Goal: Find specific page/section: Find specific page/section

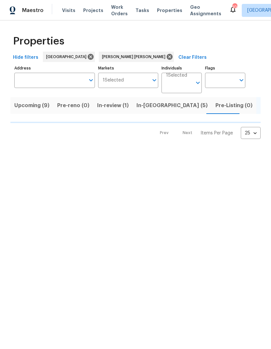
click at [41, 110] on span "Upcoming (9)" at bounding box center [31, 105] width 35 height 9
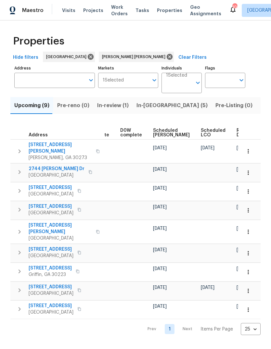
scroll to position [0, 164]
click at [237, 137] on span "Ready Date" at bounding box center [244, 132] width 14 height 9
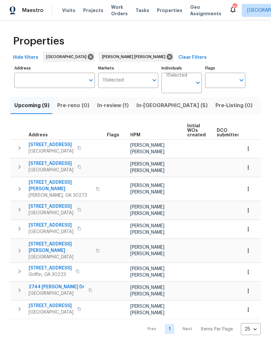
click at [135, 88] on input "Markets" at bounding box center [136, 80] width 25 height 15
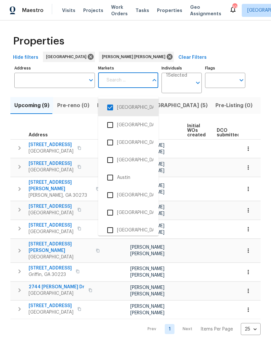
click at [212, 58] on div "Hide filters Atlanta [PERSON_NAME] [PERSON_NAME] Clear Filters" at bounding box center [135, 58] width 250 height 12
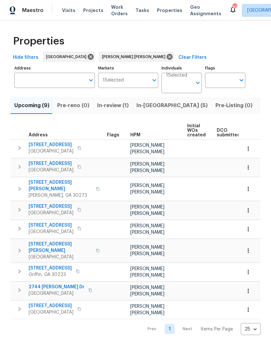
click at [172, 97] on body "Maestro Visits Projects Work Orders Tasks Properties Geo Assignments 102 [GEOGR…" at bounding box center [135, 173] width 271 height 346
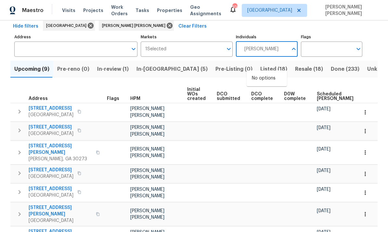
scroll to position [35, 0]
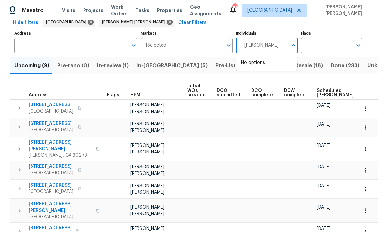
type input "[PERSON_NAME]"
click at [246, 65] on input "checkbox" at bounding box center [248, 66] width 14 height 14
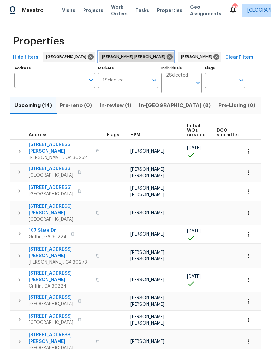
click at [166, 60] on icon at bounding box center [169, 56] width 7 height 7
